Goal: Task Accomplishment & Management: Manage account settings

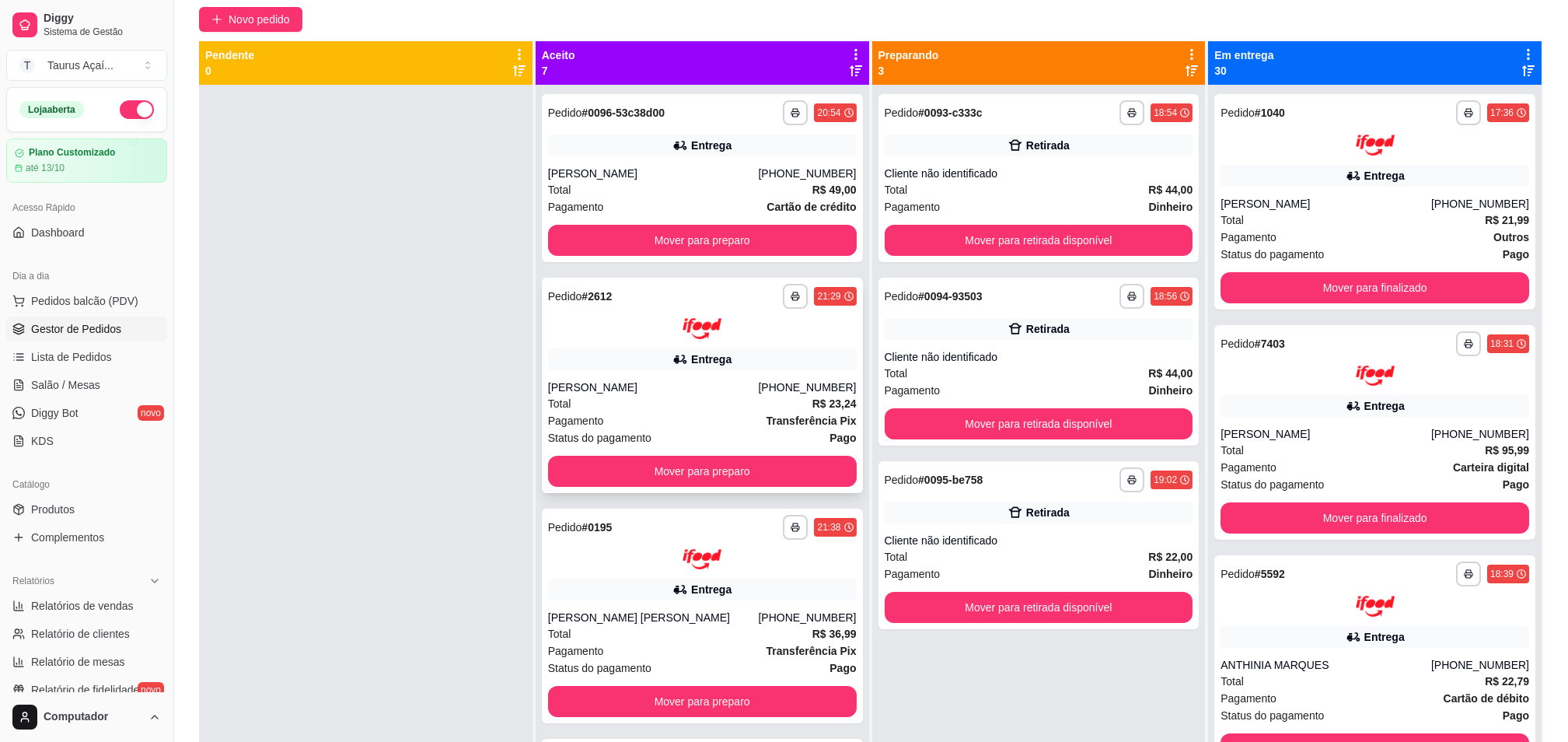
scroll to position [29, 0]
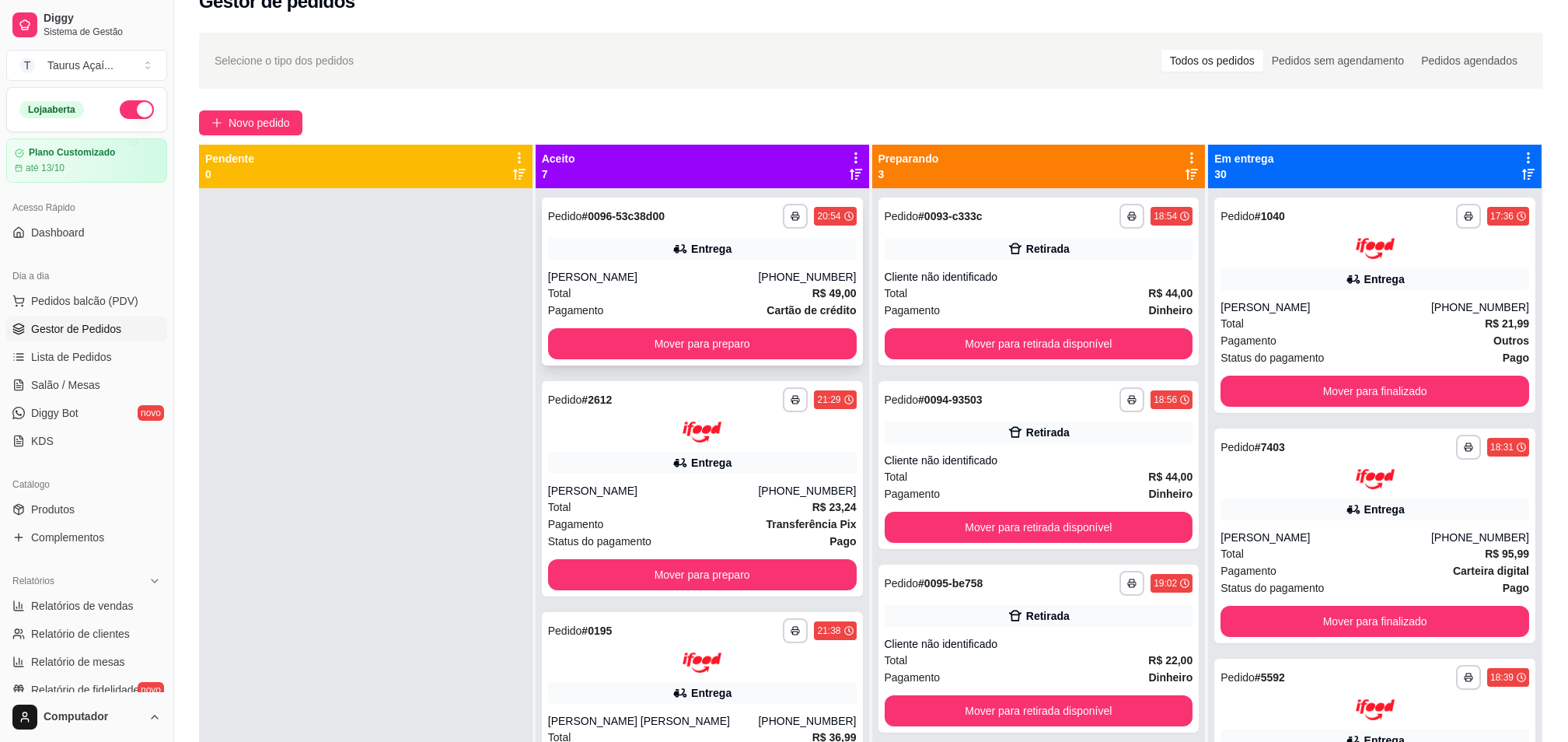
click at [611, 269] on div "[PERSON_NAME]" at bounding box center [653, 277] width 210 height 16
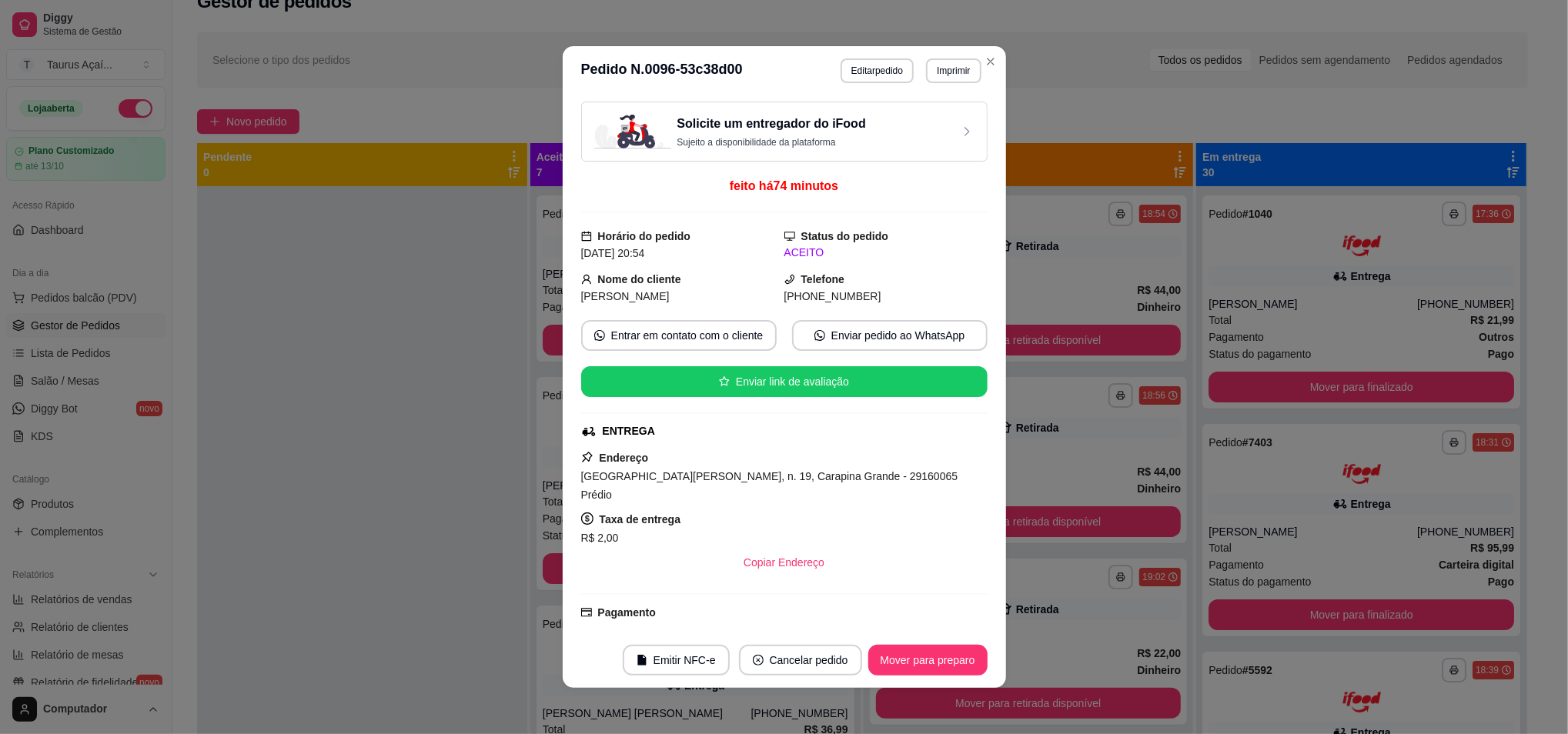
click at [929, 650] on button "Mover para preparo" at bounding box center [928, 660] width 120 height 31
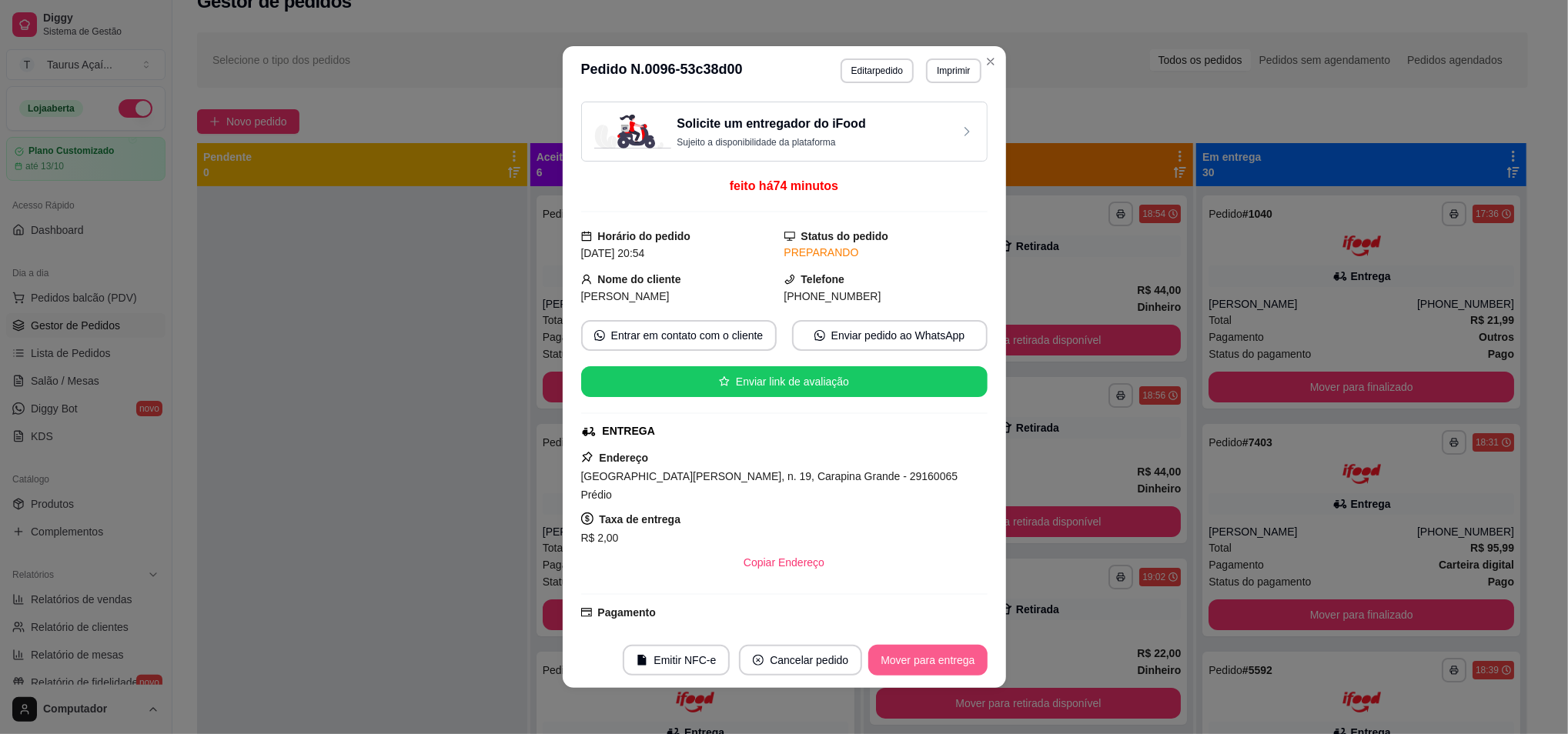
click at [929, 654] on button "Mover para entrega" at bounding box center [927, 660] width 119 height 31
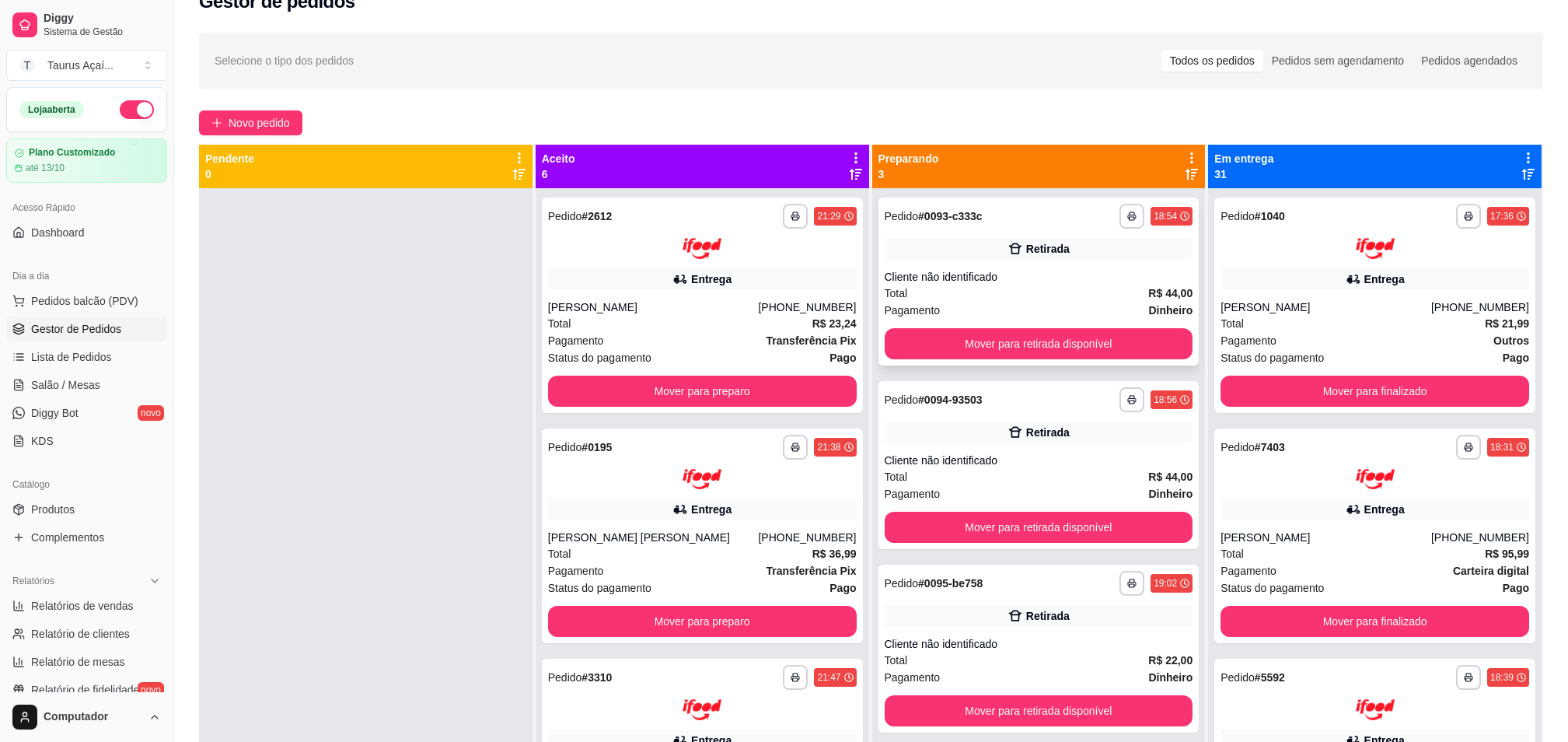
scroll to position [0, 0]
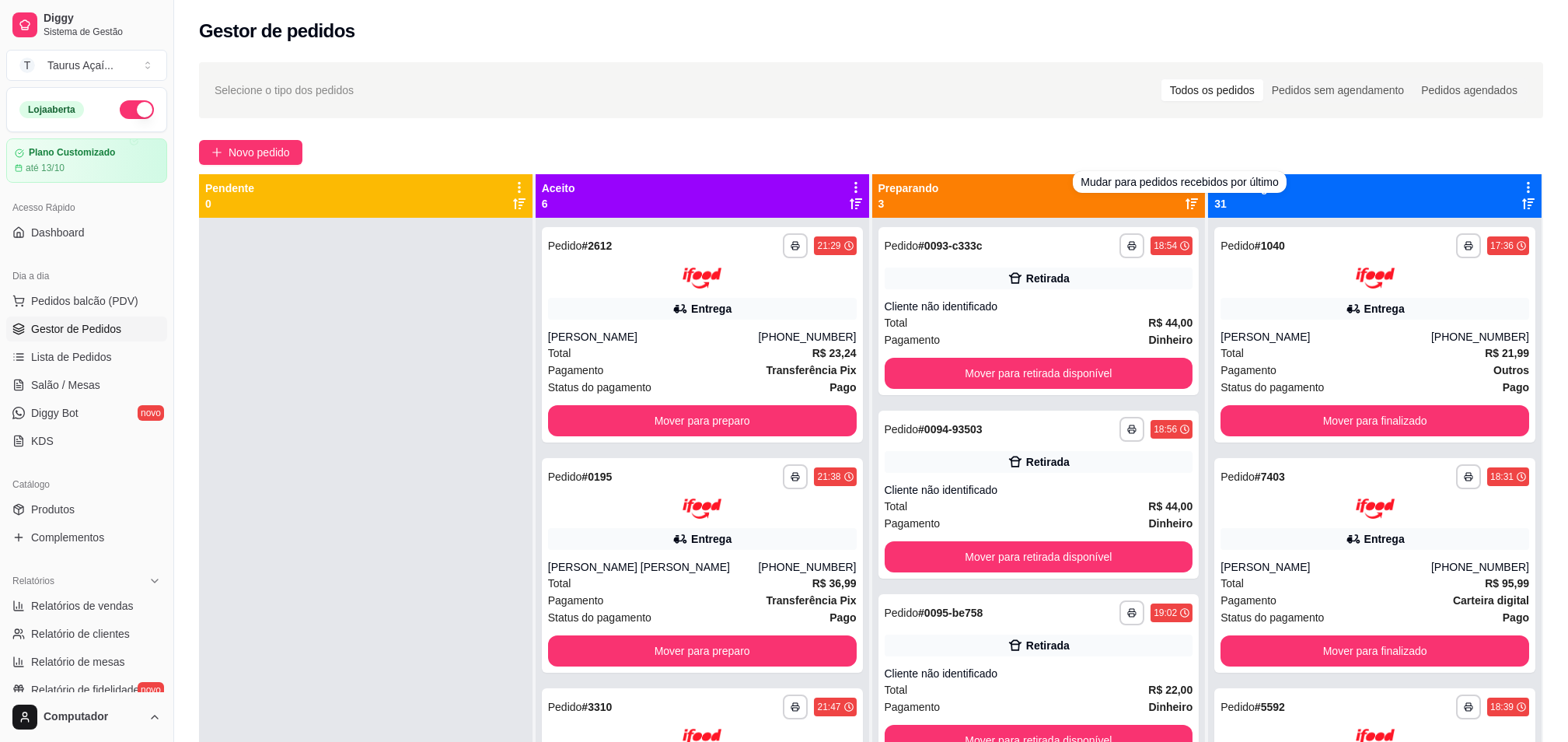
click at [1177, 172] on div "Mudar para pedidos recebidos por último" at bounding box center [1179, 181] width 213 height 21
click at [1178, 191] on div "Mudar para pedidos recebidos por último" at bounding box center [1179, 181] width 213 height 21
click at [1073, 144] on div "Novo pedido" at bounding box center [870, 153] width 1344 height 25
click at [1166, 189] on div "Mudar para pedidos recebidos por último" at bounding box center [1179, 181] width 213 height 21
click at [1112, 112] on div "Selecione o tipo dos pedidos Todos os pedidos Pedidos sem agendamento Pedidos a…" at bounding box center [870, 90] width 1344 height 56
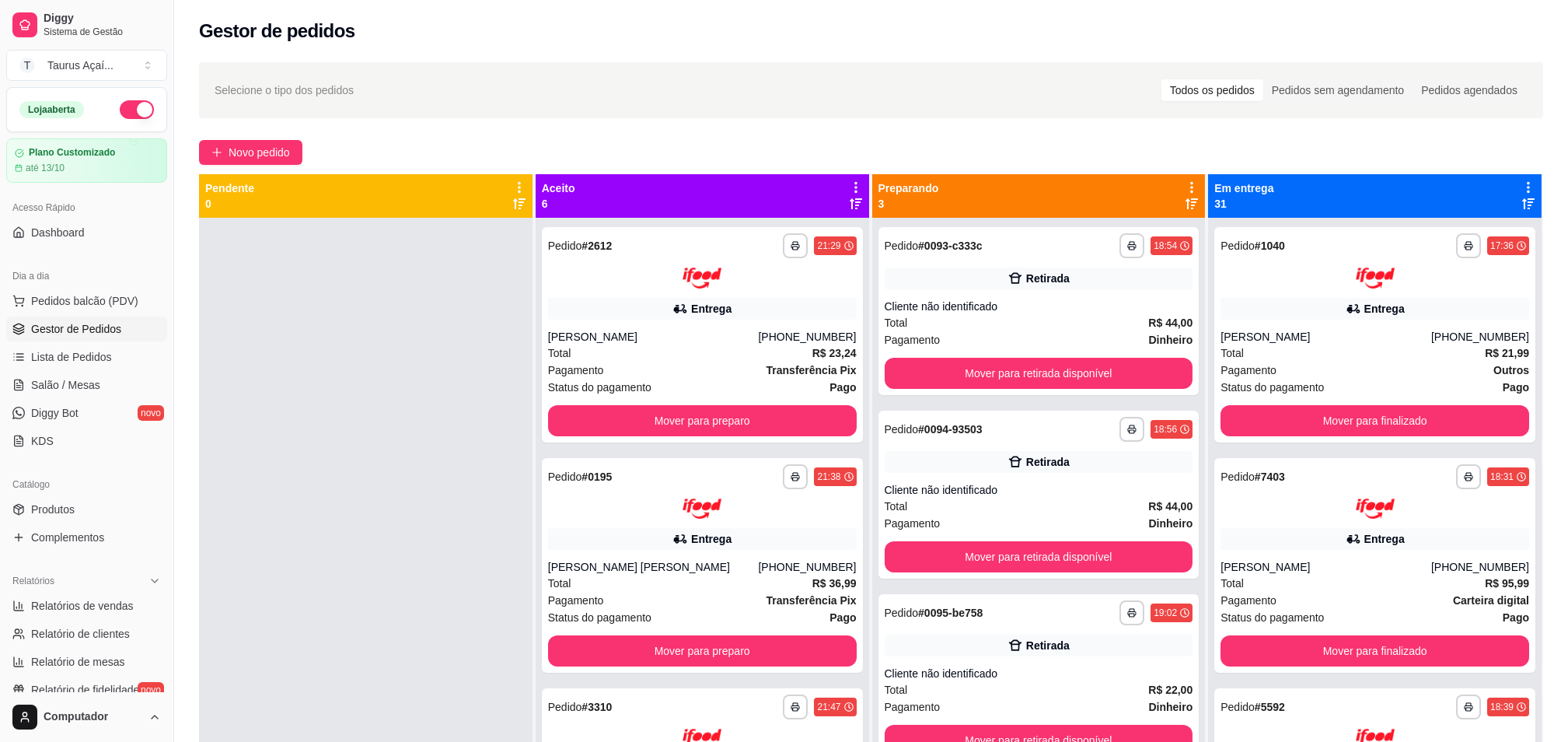
click at [1184, 178] on div "Preparando 3" at bounding box center [1039, 196] width 333 height 44
click at [1185, 186] on icon at bounding box center [1192, 187] width 14 height 14
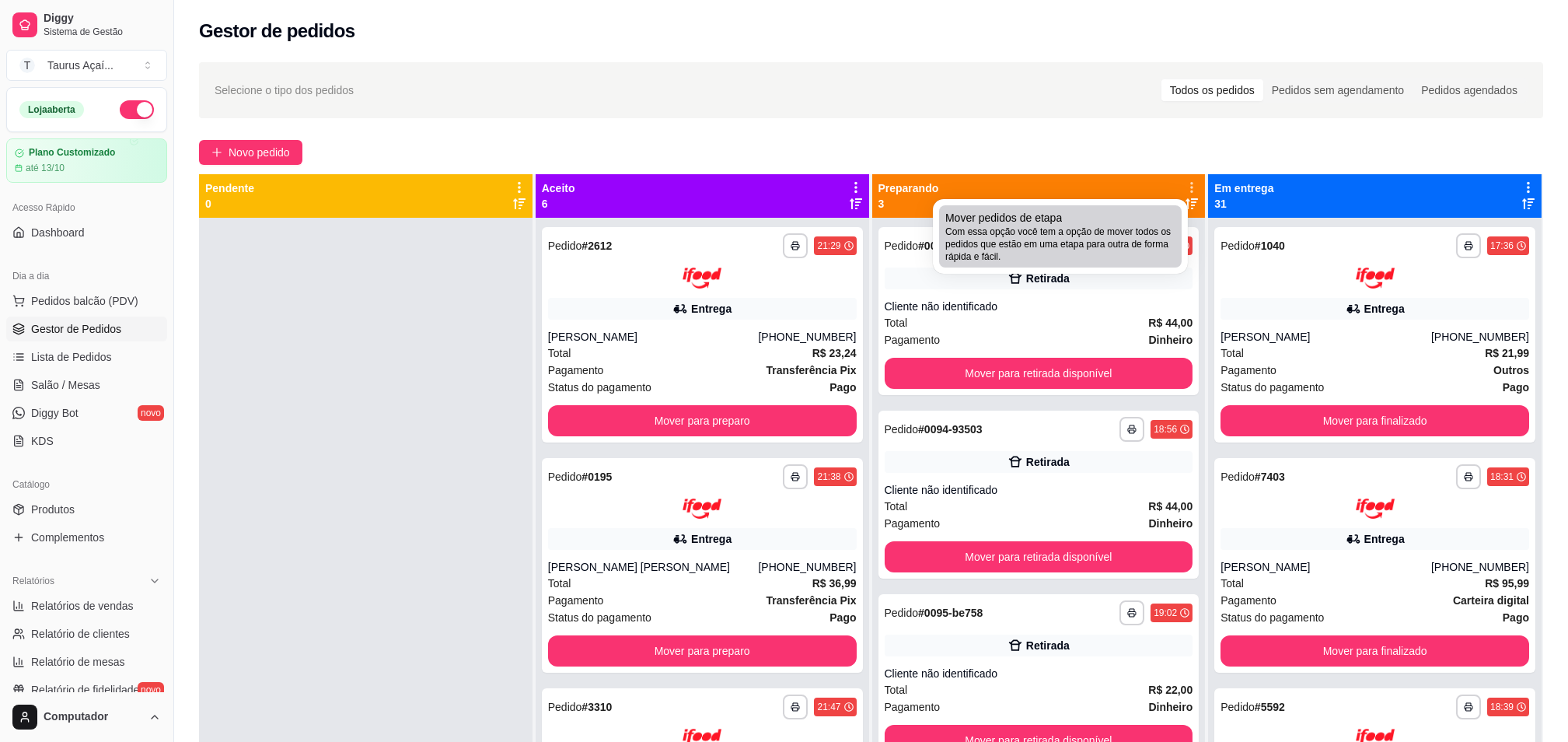
click at [1099, 225] on span "Com essa opção você tem a opção de mover todos os pedidos que estão em uma etap…" at bounding box center [1060, 244] width 230 height 37
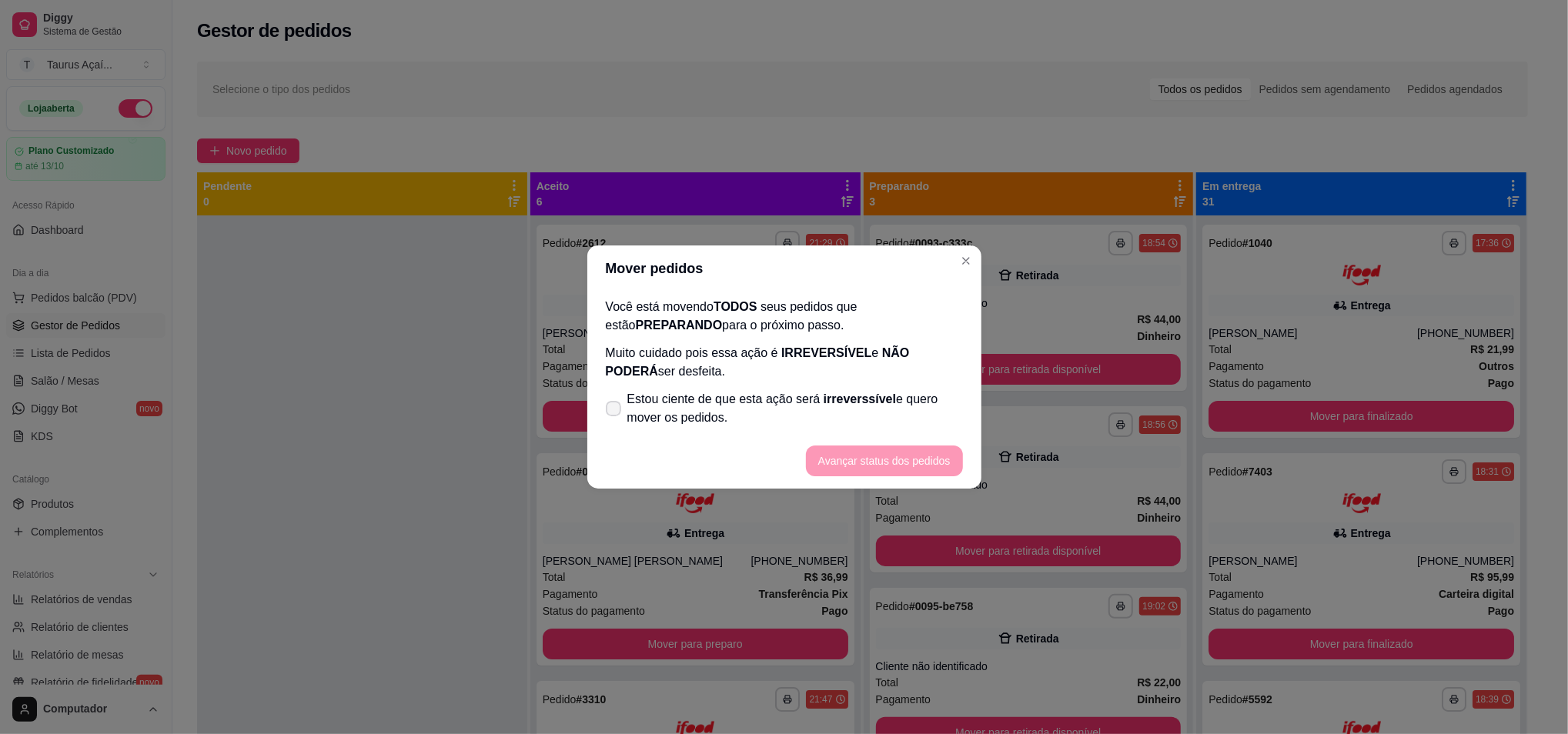
click at [756, 431] on label "Estou ciente de que esta ação será irreverssível e quero mover os pedidos." at bounding box center [784, 408] width 370 height 49
click at [615, 421] on input "Estou ciente de que esta ação será irreverssível e quero mover os pedidos." at bounding box center [610, 417] width 10 height 10
click at [752, 409] on span "Estou ciente de que esta ação será irreverssível e quero mover os pedidos." at bounding box center [795, 408] width 336 height 37
click at [615, 412] on input "Estou ciente de que esta ação será irreverssível e quero mover os pedidos." at bounding box center [610, 417] width 10 height 10
click at [730, 409] on span "Estou ciente de que esta ação será irreverssível e quero mover os pedidos." at bounding box center [795, 408] width 336 height 37
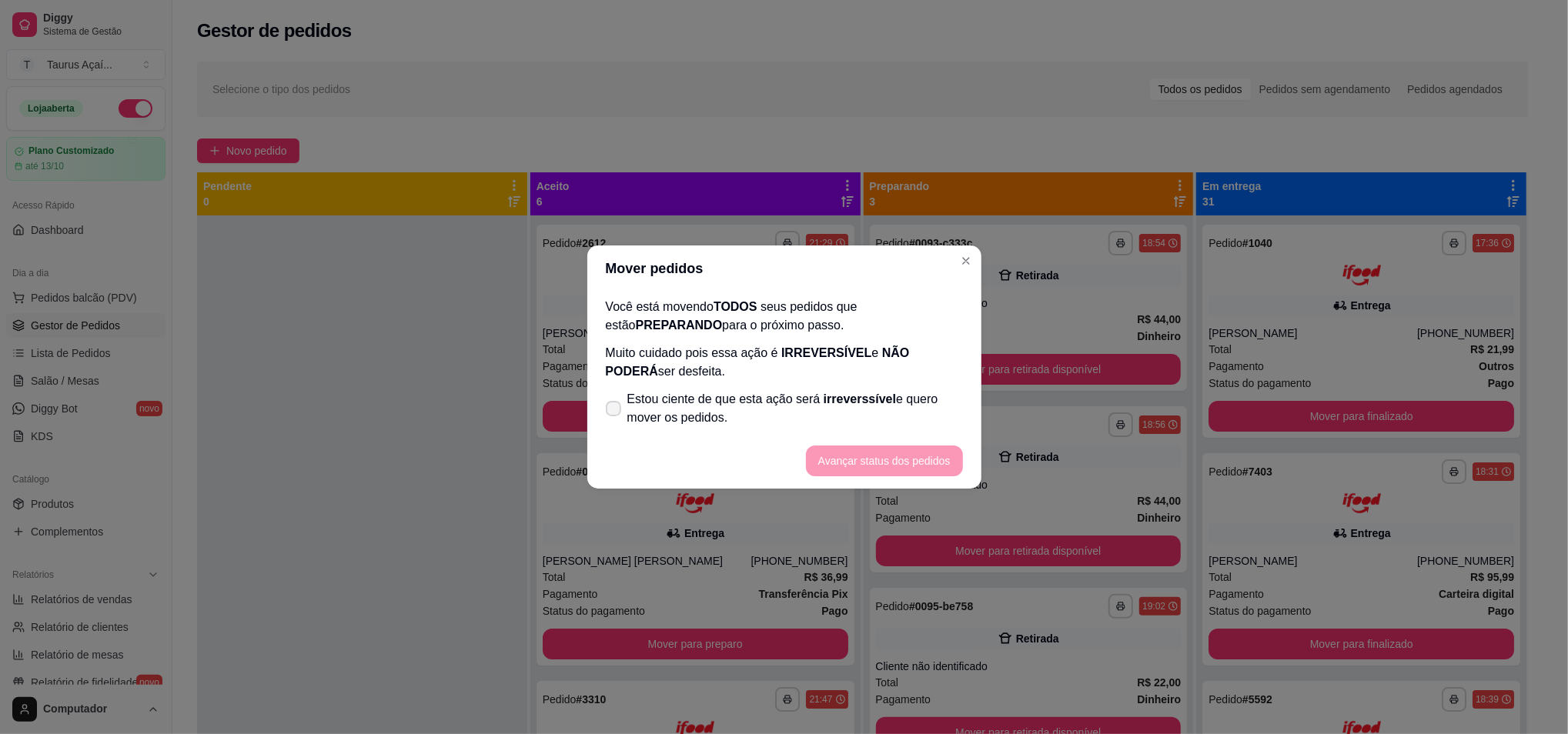
click at [615, 412] on input "Estou ciente de que esta ação será irreverssível e quero mover os pedidos." at bounding box center [610, 417] width 10 height 10
checkbox input "true"
click at [840, 449] on button "Avançar status dos pedidos" at bounding box center [884, 461] width 157 height 31
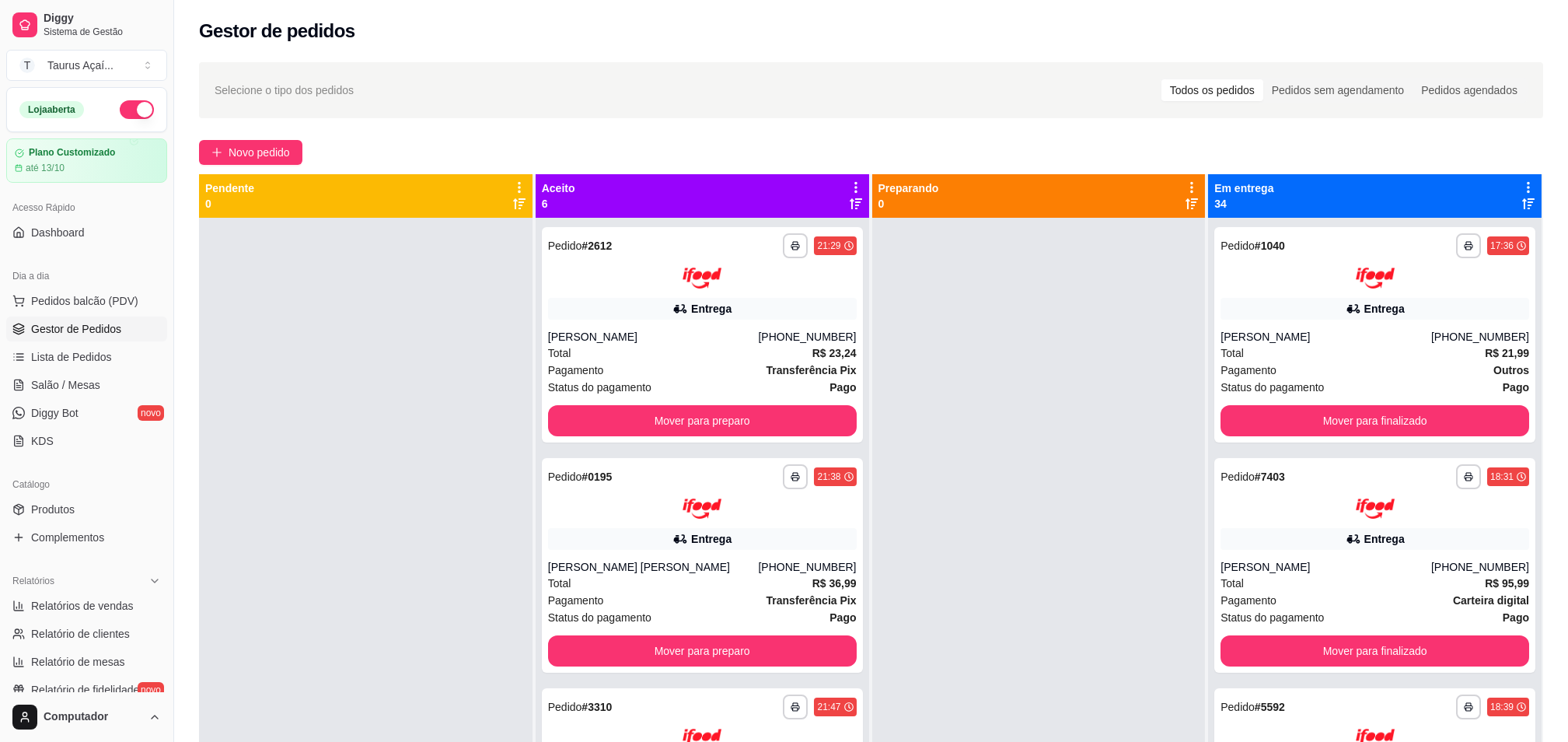
click at [1501, 178] on div "Em entrega 34" at bounding box center [1375, 196] width 333 height 44
click at [1521, 182] on icon at bounding box center [1528, 187] width 14 height 14
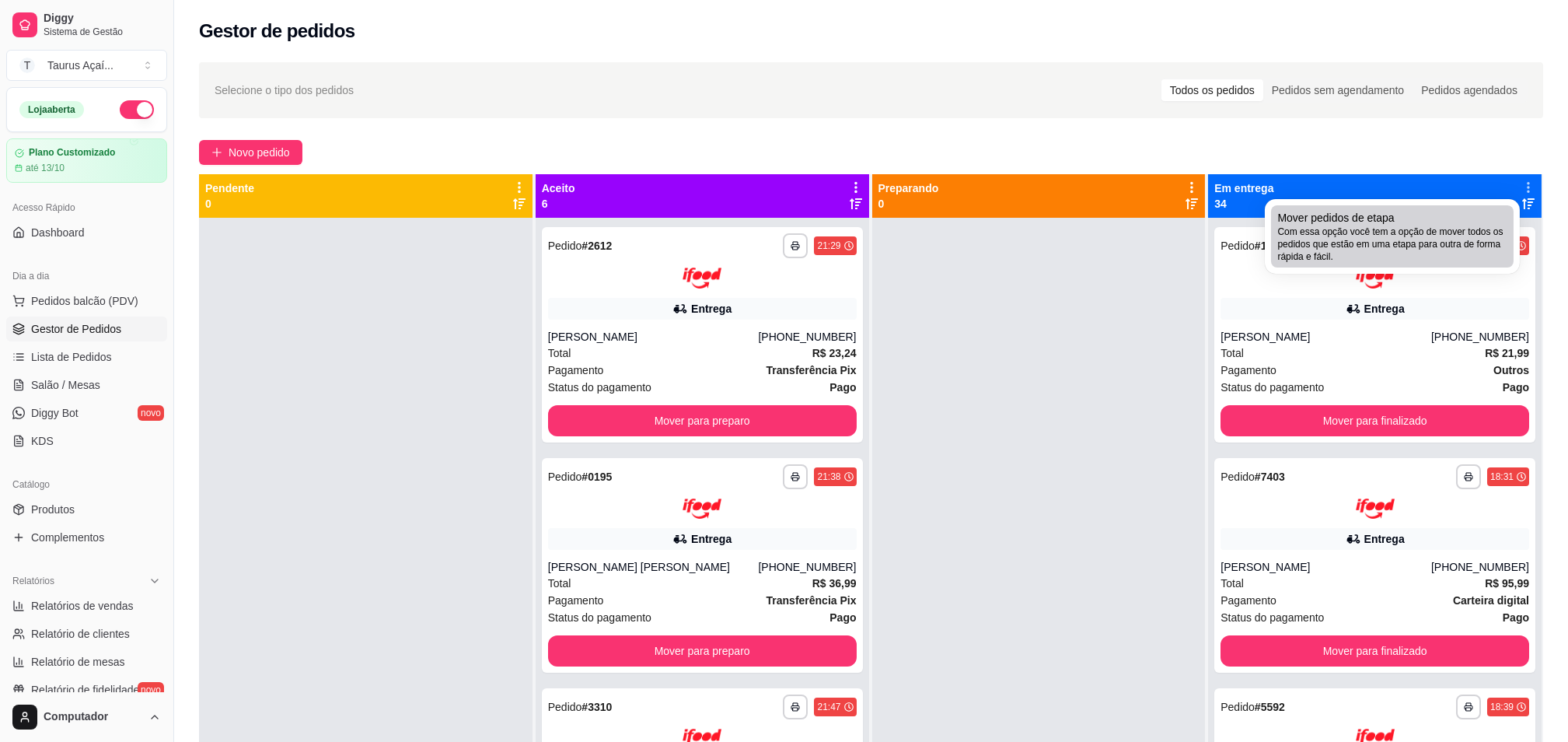
click at [1419, 206] on li "Mover pedidos de etapa Com essa opção você tem a opção de mover todos os pedido…" at bounding box center [1392, 237] width 243 height 62
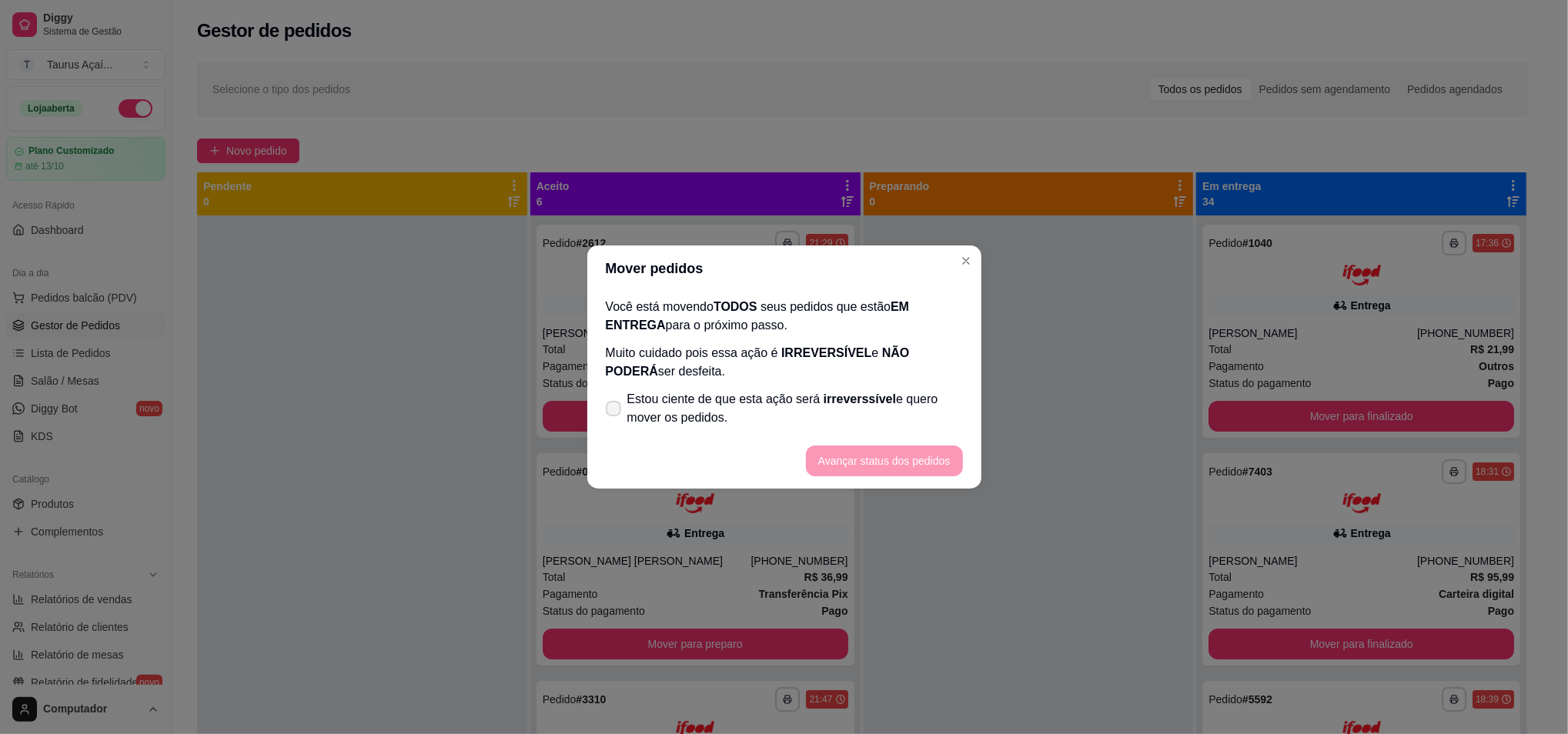
click at [814, 421] on span "Estou ciente de que esta ação será irreverssível e quero mover os pedidos." at bounding box center [795, 408] width 336 height 37
click at [615, 421] on input "Estou ciente de que esta ação será irreverssível e quero mover os pedidos." at bounding box center [610, 417] width 10 height 10
checkbox input "true"
drag, startPoint x: 866, startPoint y: 439, endPoint x: 878, endPoint y: 458, distance: 22.5
click at [867, 439] on footer "Avançar status dos pedidos" at bounding box center [784, 460] width 394 height 55
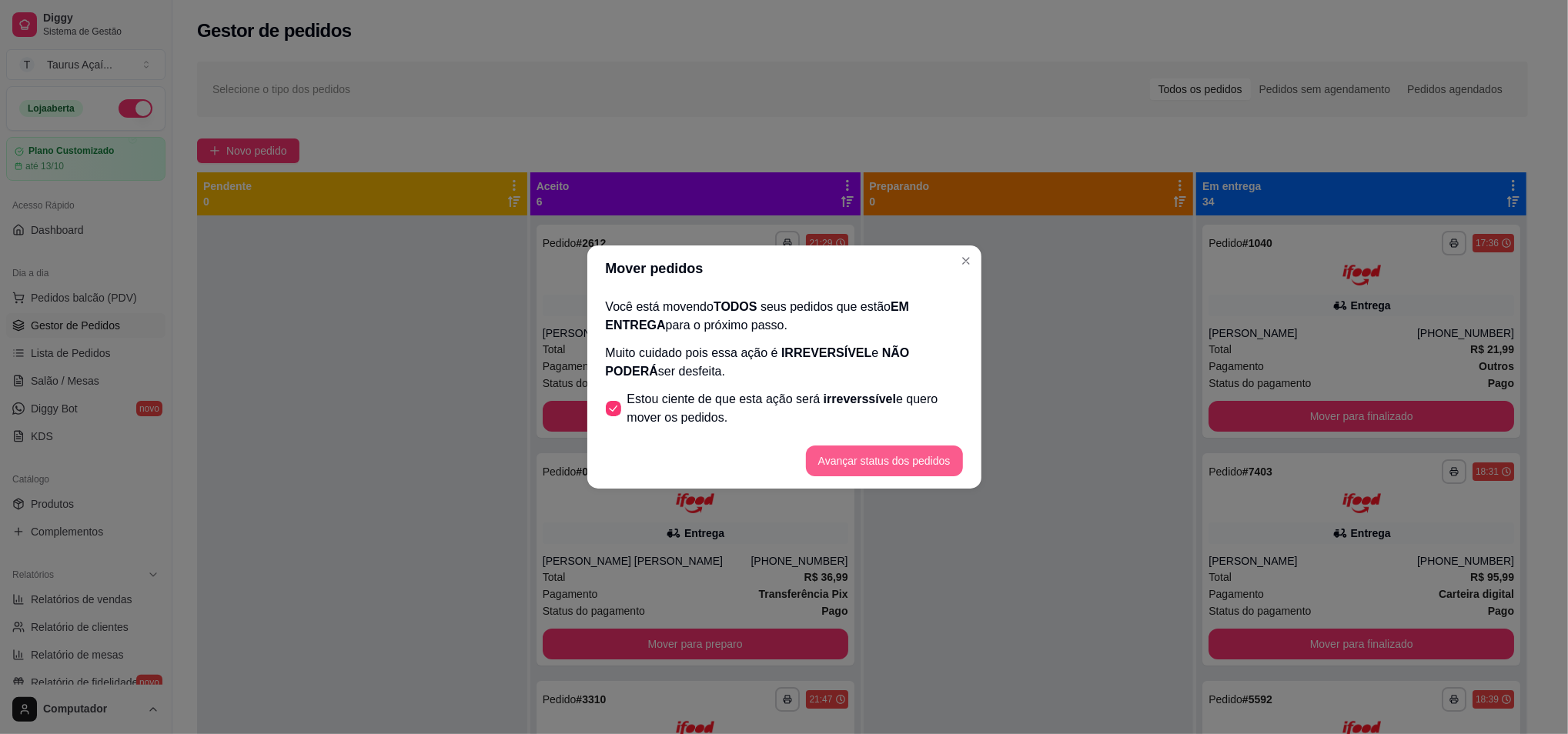
click at [878, 458] on button "Avançar status dos pedidos" at bounding box center [884, 461] width 157 height 31
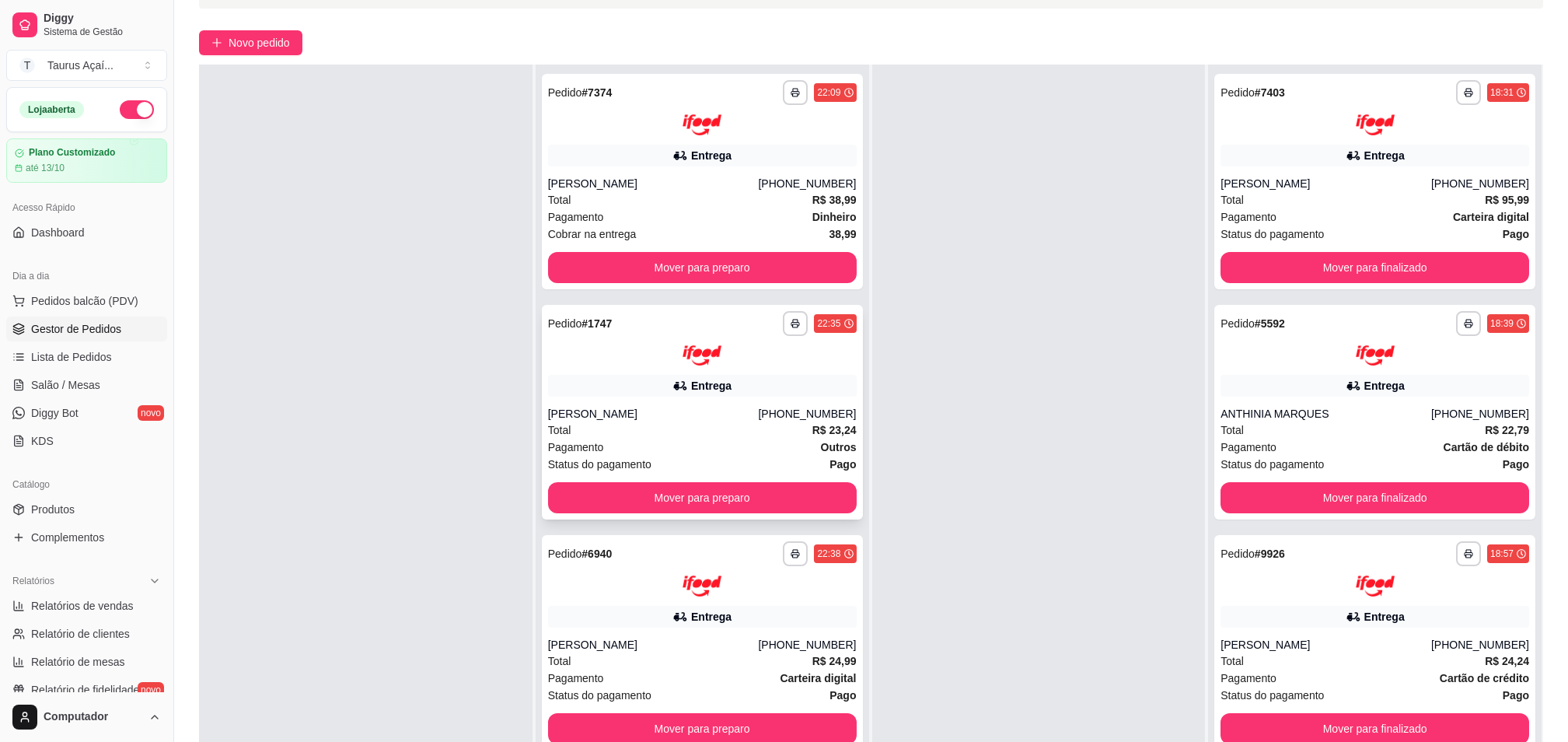
scroll to position [237, 0]
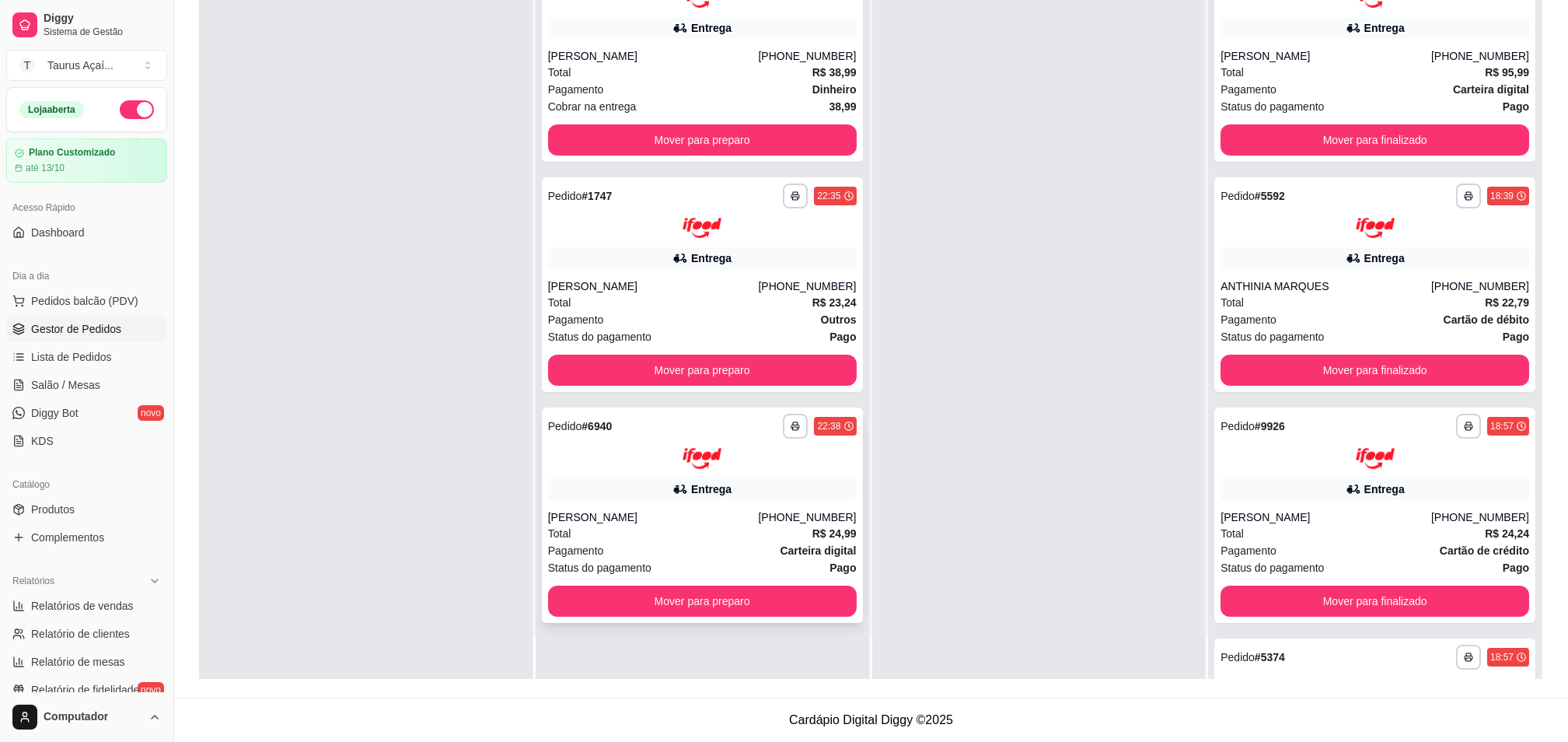
click at [680, 531] on div "Total R$ 24,99" at bounding box center [702, 533] width 309 height 18
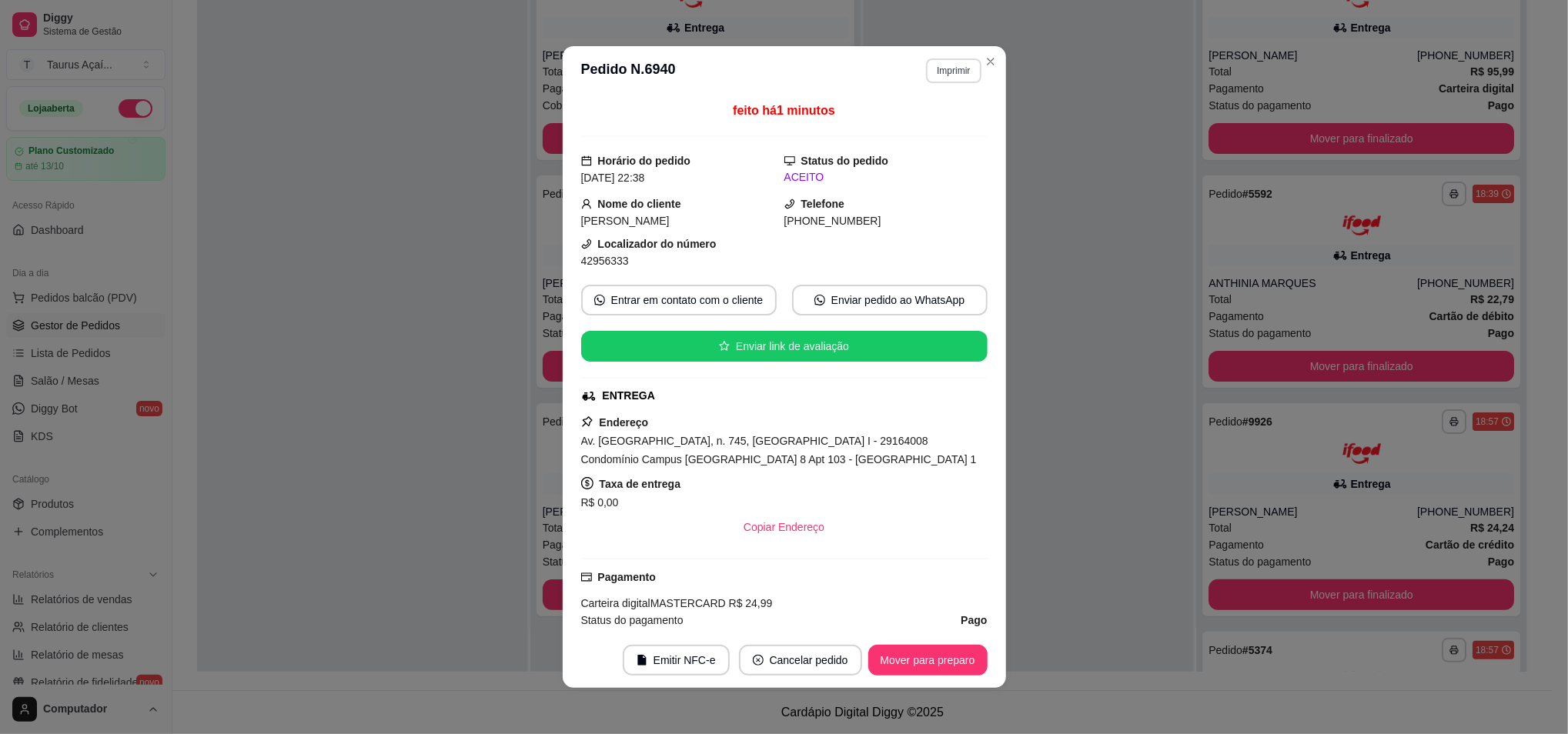
click at [929, 74] on button "Imprimir" at bounding box center [953, 71] width 55 height 25
click at [908, 132] on button "IMPRESSORA" at bounding box center [920, 125] width 112 height 25
click at [930, 664] on button "Mover para preparo" at bounding box center [928, 660] width 120 height 31
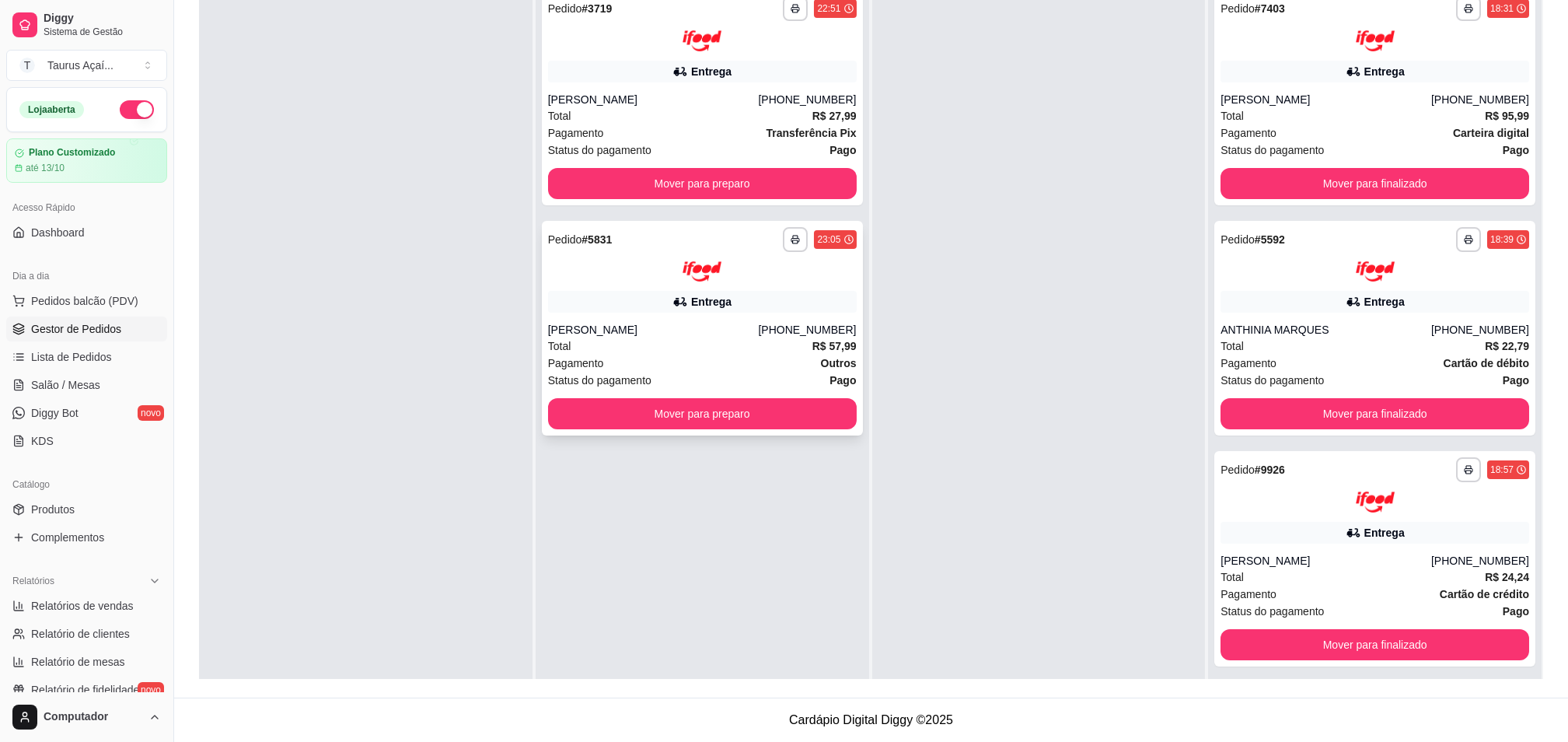
scroll to position [0, 0]
